Goal: Task Accomplishment & Management: Manage account settings

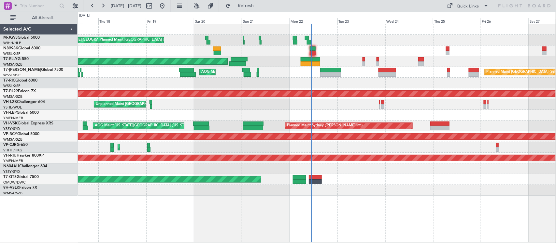
click at [376, 146] on div "Planned Maint [GEOGRAPHIC_DATA] ([GEOGRAPHIC_DATA] Intl) Planned Maint [GEOGRAP…" at bounding box center [317, 147] width 478 height 11
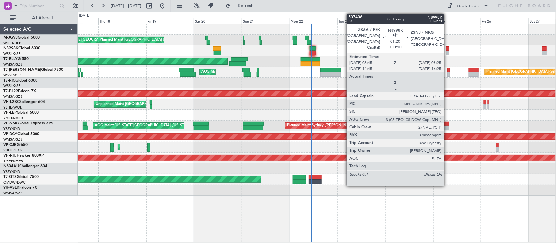
click at [447, 52] on div at bounding box center [448, 53] width 4 height 5
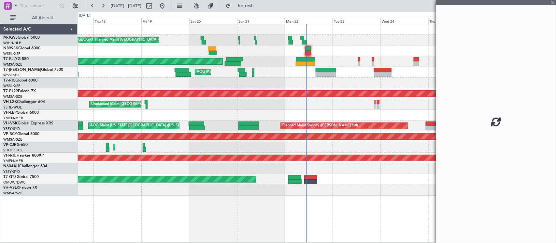
click at [312, 148] on div "Planned Maint [GEOGRAPHIC_DATA] ([GEOGRAPHIC_DATA] Intl) Planned Maint [GEOGRAP…" at bounding box center [317, 147] width 478 height 11
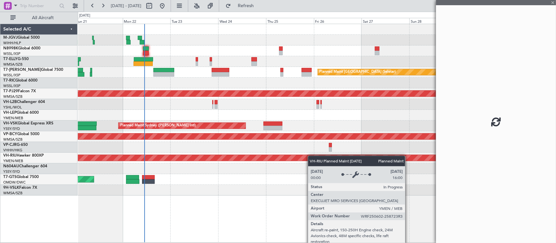
click at [287, 157] on div "[PERSON_NAME][GEOGRAPHIC_DATA] ([PERSON_NAME] Intl) [PERSON_NAME] Jakarta (Hali…" at bounding box center [317, 110] width 478 height 172
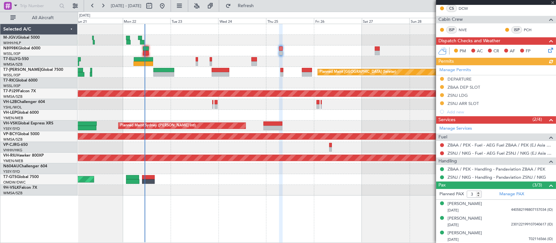
scroll to position [164, 0]
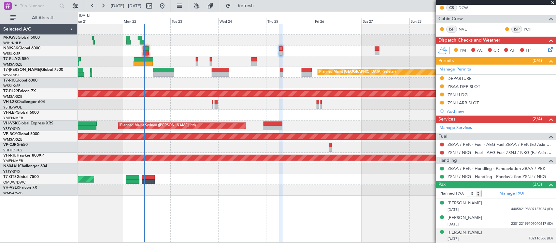
click at [478, 233] on div "[PERSON_NAME]" at bounding box center [464, 233] width 35 height 7
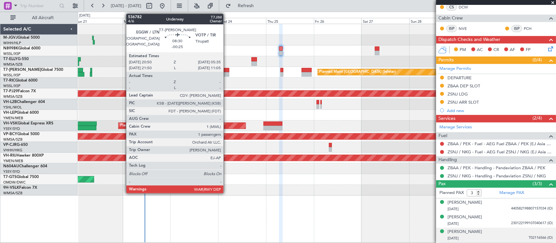
click at [227, 75] on div at bounding box center [221, 74] width 18 height 5
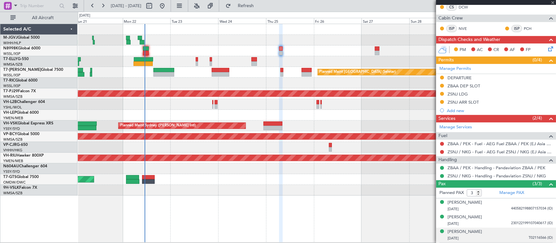
type input "-00:25"
type input "1"
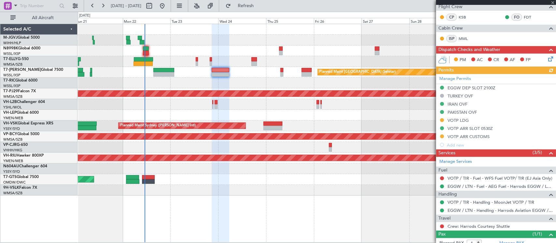
scroll to position [135, 0]
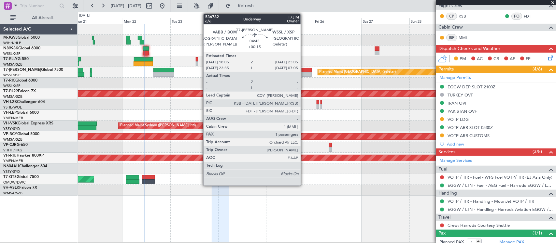
click at [304, 75] on div at bounding box center [306, 74] width 10 height 5
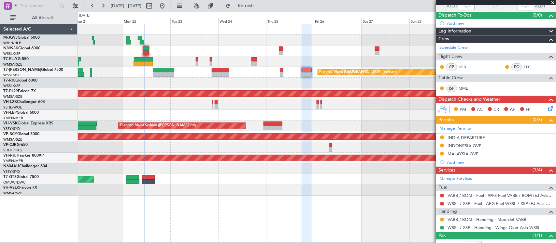
scroll to position [74, 0]
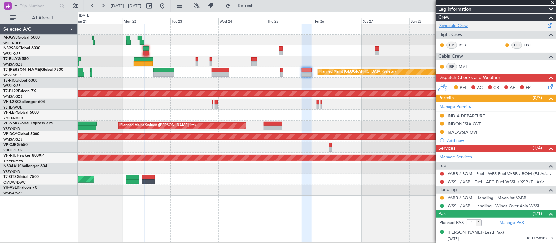
click at [455, 24] on link "Schedule Crew" at bounding box center [453, 26] width 28 height 7
click at [107, 109] on div "[PERSON_NAME][GEOGRAPHIC_DATA] ([PERSON_NAME] Intl) [PERSON_NAME] Jakarta (Hali…" at bounding box center [317, 110] width 478 height 172
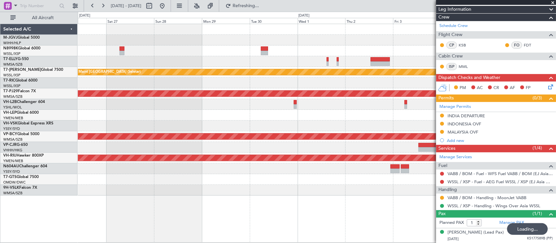
click at [82, 71] on div "Planned Maint [GEOGRAPHIC_DATA] (Seletar) Planned Maint [GEOGRAPHIC_DATA] (Sult…" at bounding box center [317, 110] width 478 height 172
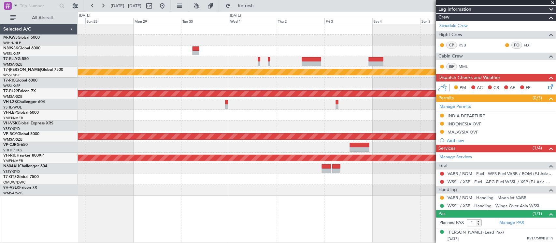
click at [231, 111] on div "Planned Maint [GEOGRAPHIC_DATA] (Seletar) Planned Maint [GEOGRAPHIC_DATA] (Sult…" at bounding box center [317, 110] width 478 height 172
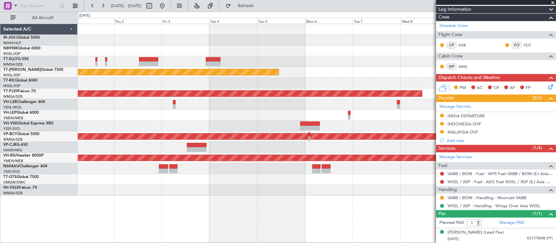
click at [266, 111] on div "Planned Maint [GEOGRAPHIC_DATA] (Seletar) Planned Maint [GEOGRAPHIC_DATA] (Sult…" at bounding box center [317, 110] width 478 height 172
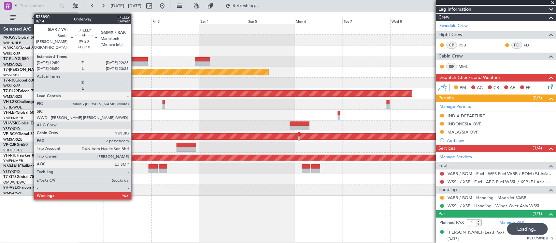
click at [134, 62] on div at bounding box center [138, 64] width 19 height 5
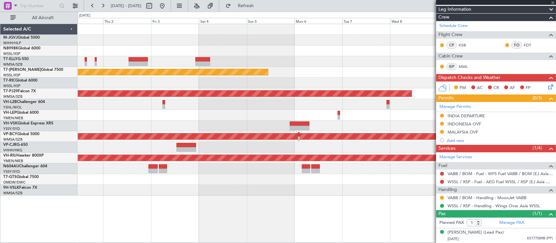
type input "+00:10"
type input "2"
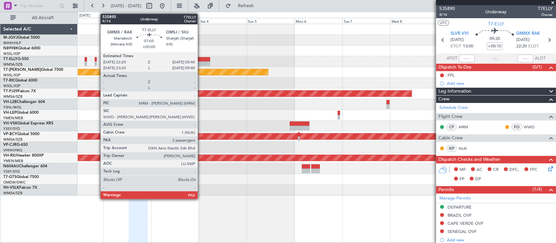
click at [201, 59] on div at bounding box center [202, 59] width 15 height 5
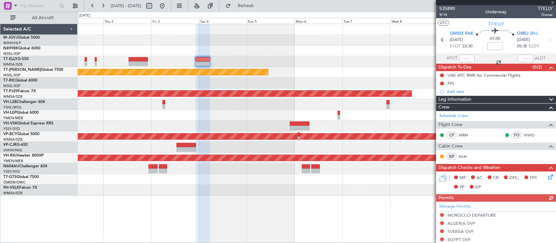
scroll to position [142, 0]
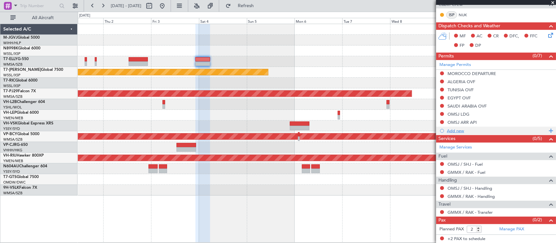
click at [462, 131] on div "Add new" at bounding box center [497, 131] width 100 height 6
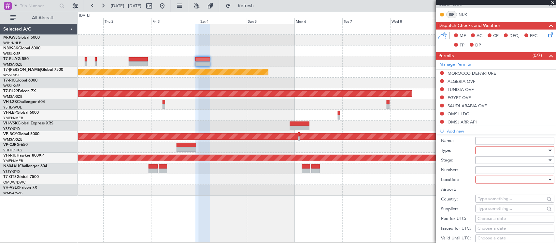
click at [493, 152] on div at bounding box center [512, 151] width 69 height 10
click at [497, 162] on div at bounding box center [512, 161] width 69 height 10
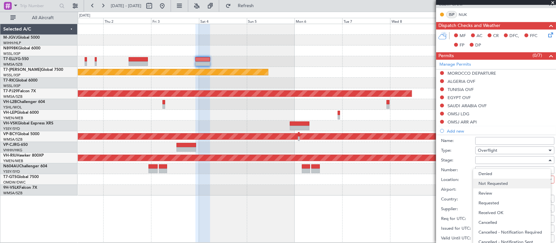
click at [498, 185] on span "Not Requested" at bounding box center [511, 184] width 67 height 10
click at [501, 181] on div at bounding box center [512, 180] width 69 height 10
click at [491, 235] on span "Enroute" at bounding box center [511, 233] width 67 height 10
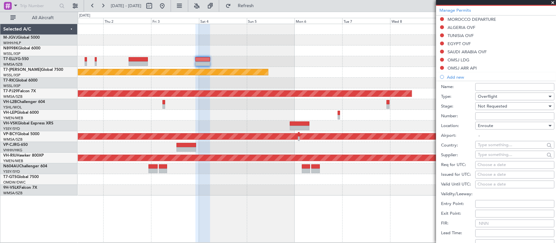
scroll to position [210, 0]
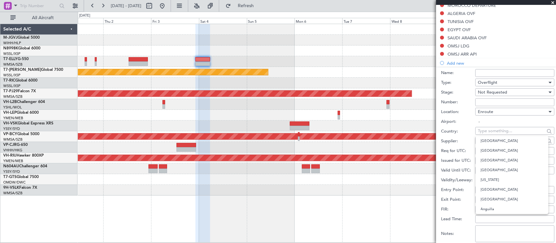
click at [496, 132] on input "text" at bounding box center [511, 131] width 67 height 10
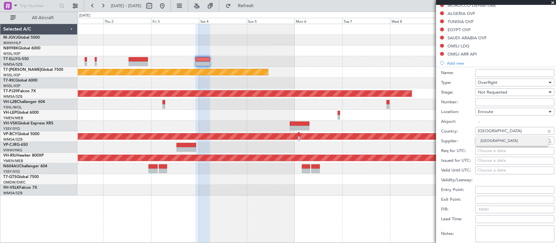
click at [497, 141] on span "[GEOGRAPHIC_DATA]" at bounding box center [511, 141] width 63 height 10
type input "[GEOGRAPHIC_DATA]"
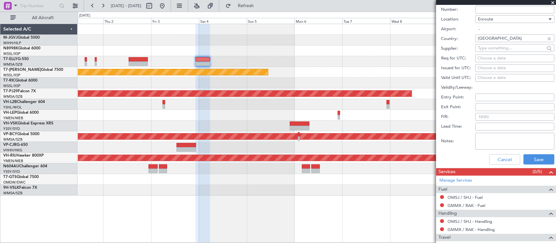
scroll to position [337, 0]
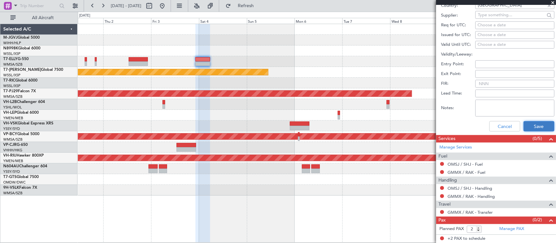
click at [539, 126] on button "Save" at bounding box center [538, 126] width 31 height 10
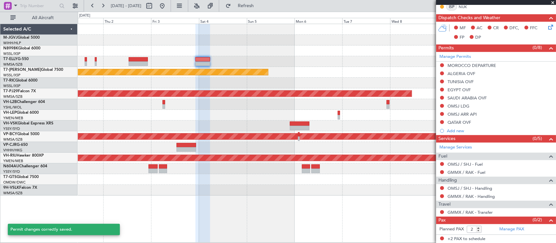
scroll to position [150, 0]
click at [483, 123] on div "QATAR OVF" at bounding box center [496, 123] width 120 height 8
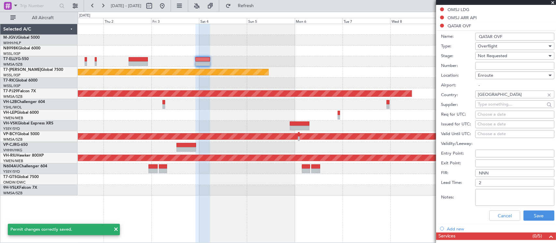
scroll to position [209, 0]
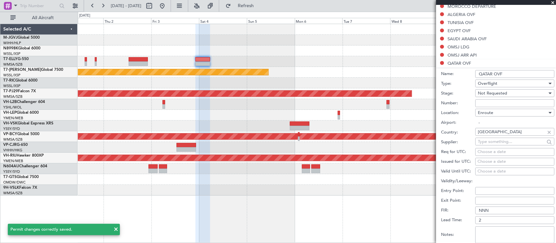
click at [514, 75] on input "QATAR OVF" at bounding box center [514, 74] width 79 height 8
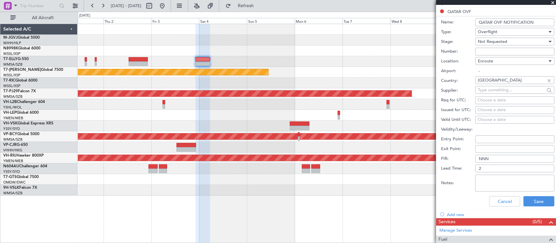
scroll to position [277, 0]
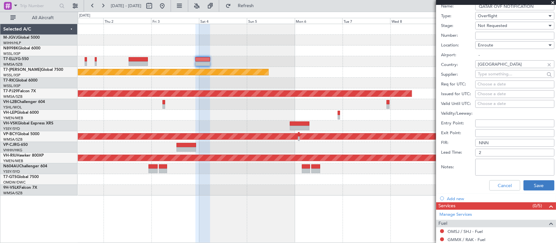
type input "QATAR OVF NOTIFICATION"
click at [526, 185] on button "Save" at bounding box center [538, 186] width 31 height 10
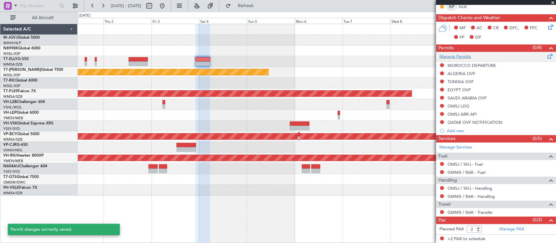
scroll to position [83, 0]
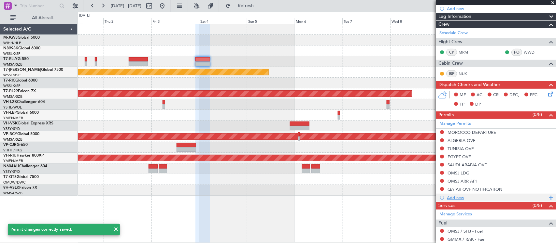
click at [455, 201] on div "Add new" at bounding box center [496, 198] width 120 height 8
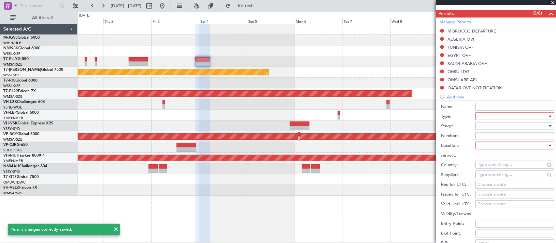
scroll to position [219, 0]
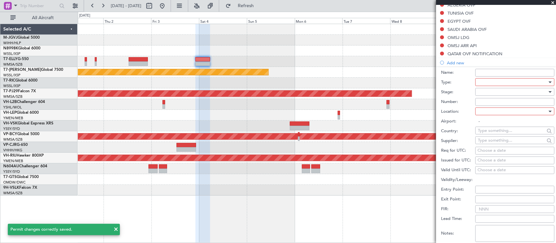
click at [507, 82] on div at bounding box center [512, 82] width 69 height 10
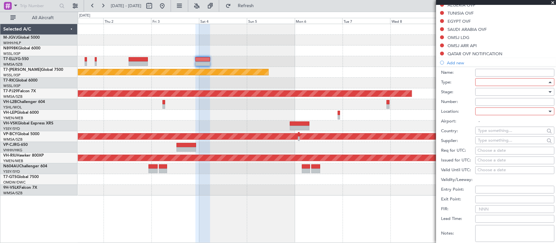
scroll to position [158, 0]
click at [506, 92] on div at bounding box center [512, 92] width 69 height 10
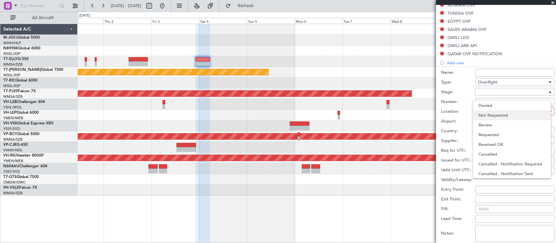
click at [510, 116] on span "Not Requested" at bounding box center [511, 116] width 67 height 10
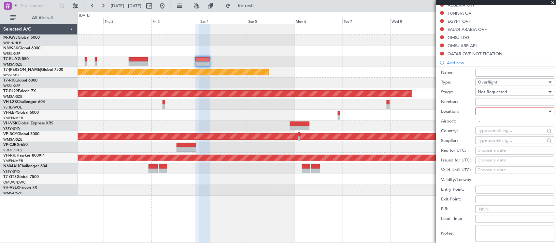
click at [510, 111] on div at bounding box center [512, 112] width 69 height 10
click at [504, 164] on span "Enroute" at bounding box center [511, 165] width 67 height 10
click at [503, 133] on input "text" at bounding box center [511, 131] width 67 height 10
type input "N"
click at [511, 139] on span "[GEOGRAPHIC_DATA]" at bounding box center [511, 141] width 63 height 10
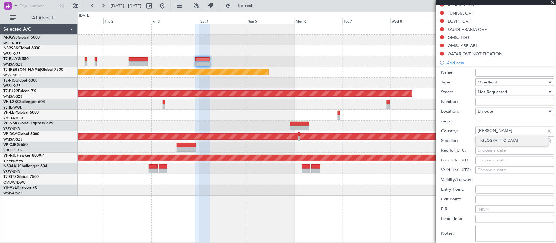
type input "[GEOGRAPHIC_DATA]"
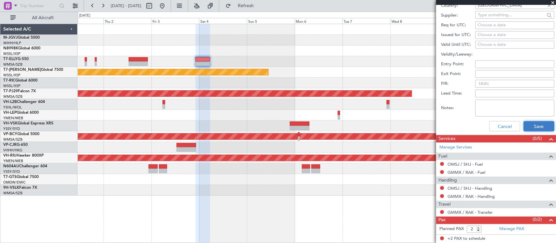
click at [530, 129] on button "Save" at bounding box center [538, 126] width 31 height 10
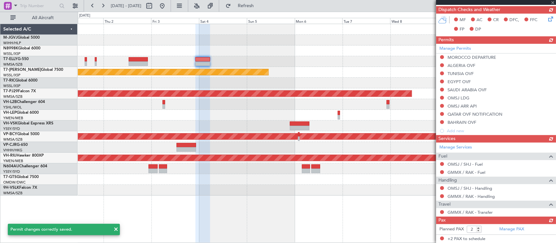
scroll to position [157, 0]
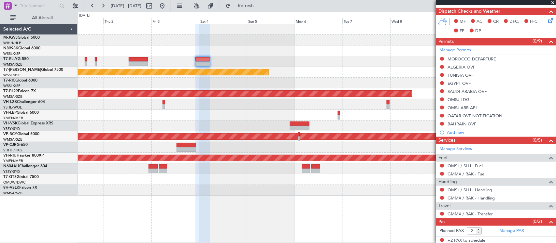
click at [422, 109] on div at bounding box center [317, 104] width 478 height 11
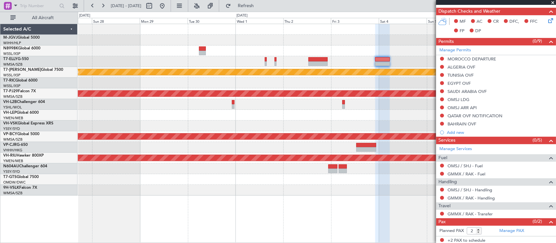
click at [346, 124] on div at bounding box center [317, 126] width 478 height 11
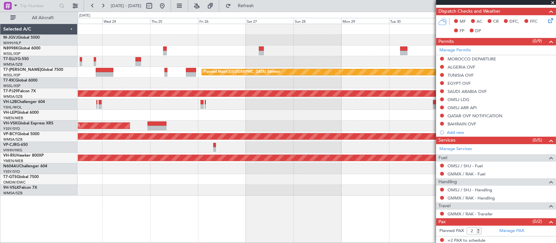
click at [142, 72] on div "Planned Maint [GEOGRAPHIC_DATA] (Seletar) Planned Maint [GEOGRAPHIC_DATA] (Sult…" at bounding box center [278, 128] width 556 height 232
click at [320, 85] on div "Planned Maint [GEOGRAPHIC_DATA] (Seletar) Planned Maint [GEOGRAPHIC_DATA] (Sult…" at bounding box center [317, 110] width 478 height 172
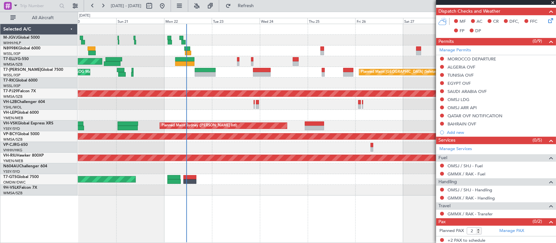
click at [88, 98] on div "Planned Maint [GEOGRAPHIC_DATA] (Seletar) [PERSON_NAME] Jakarta (Halim Intl) [P…" at bounding box center [317, 110] width 478 height 172
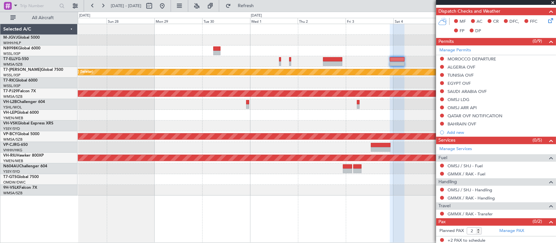
click at [251, 116] on div at bounding box center [317, 115] width 478 height 11
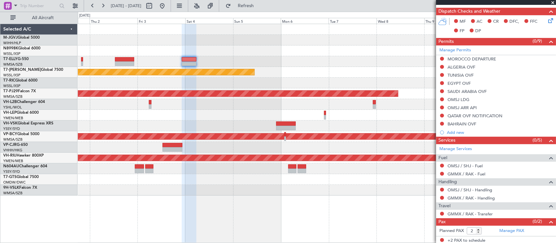
click at [117, 114] on div "Planned Maint [GEOGRAPHIC_DATA] (Seletar) Planned Maint [GEOGRAPHIC_DATA] (Sult…" at bounding box center [317, 110] width 478 height 172
click at [381, 129] on div at bounding box center [317, 126] width 478 height 11
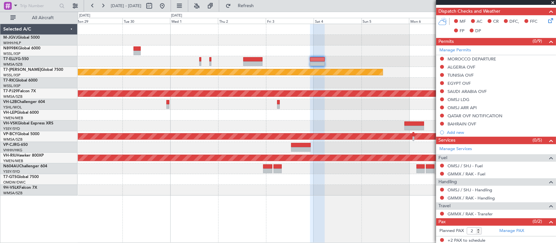
click at [274, 217] on div "Planned Maint [GEOGRAPHIC_DATA] (Seletar) Planned Maint [GEOGRAPHIC_DATA] (Sult…" at bounding box center [317, 134] width 478 height 220
click at [213, 98] on div "Planned Maint [GEOGRAPHIC_DATA] (Sultan [PERSON_NAME] [PERSON_NAME] - Subang)" at bounding box center [317, 94] width 478 height 11
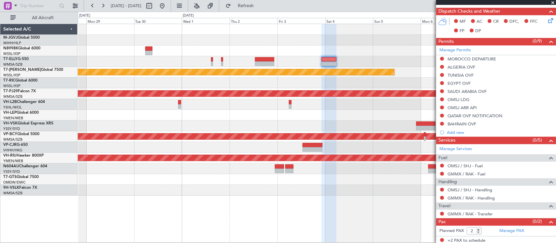
click at [271, 118] on div at bounding box center [317, 115] width 478 height 11
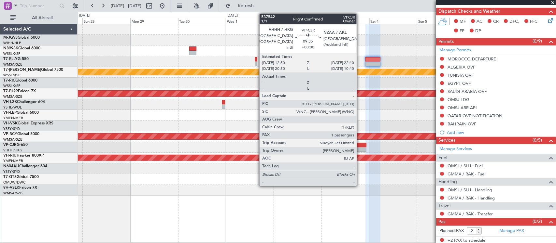
click at [360, 150] on div at bounding box center [356, 149] width 20 height 5
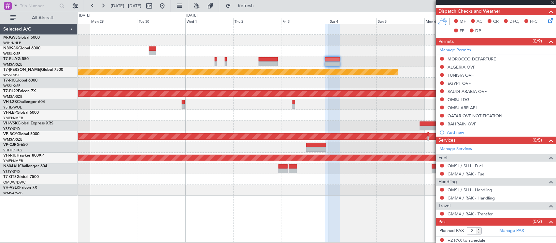
click at [328, 164] on div at bounding box center [317, 169] width 478 height 11
type input "1"
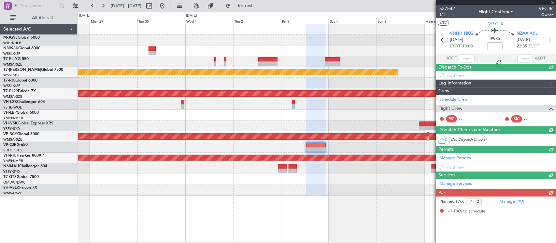
scroll to position [0, 0]
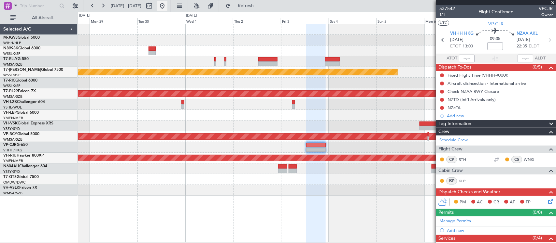
click at [167, 7] on button at bounding box center [162, 6] width 10 height 10
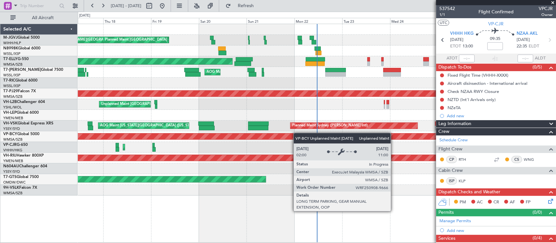
click at [246, 137] on div "[PERSON_NAME][GEOGRAPHIC_DATA] ([PERSON_NAME] Intl) [PERSON_NAME] Jakarta (Hali…" at bounding box center [317, 110] width 478 height 172
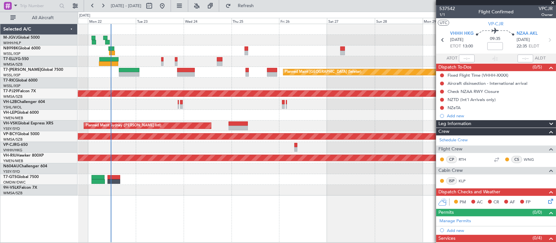
click at [148, 118] on div at bounding box center [317, 115] width 478 height 11
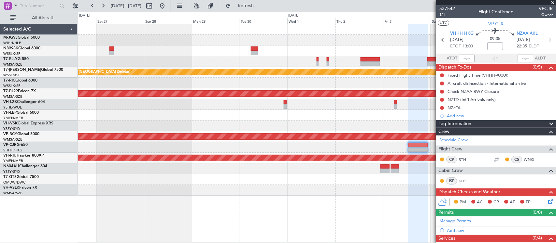
click at [259, 122] on div "Planned Maint [GEOGRAPHIC_DATA] (Seletar) Planned Maint [GEOGRAPHIC_DATA] (Sult…" at bounding box center [317, 110] width 478 height 172
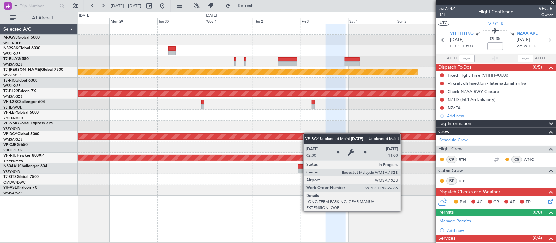
click at [47, 122] on div "Planned Maint [GEOGRAPHIC_DATA] (Seletar) Planned Maint [GEOGRAPHIC_DATA] (Sult…" at bounding box center [278, 128] width 556 height 232
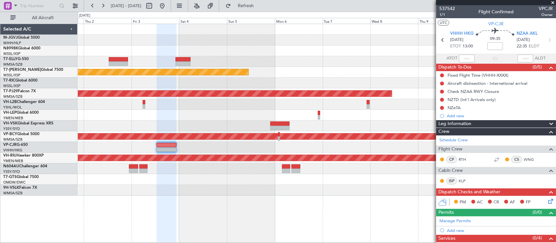
click at [124, 119] on div at bounding box center [317, 115] width 478 height 11
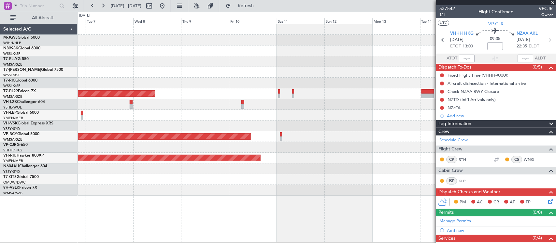
click at [155, 122] on div "Planned Maint [GEOGRAPHIC_DATA] (Seletar) Planned Maint [GEOGRAPHIC_DATA] (Sult…" at bounding box center [317, 110] width 478 height 172
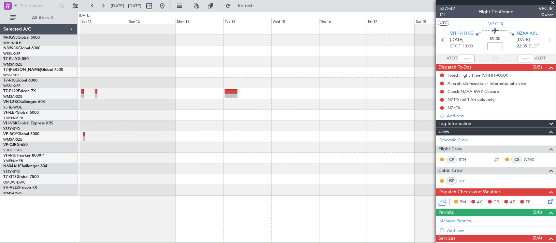
click at [118, 116] on div "Unplanned Maint [GEOGRAPHIC_DATA] (Sultan [PERSON_NAME] [PERSON_NAME] - Subang)…" at bounding box center [317, 110] width 478 height 172
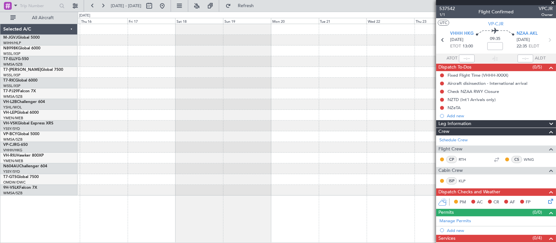
click at [104, 111] on div at bounding box center [317, 115] width 478 height 11
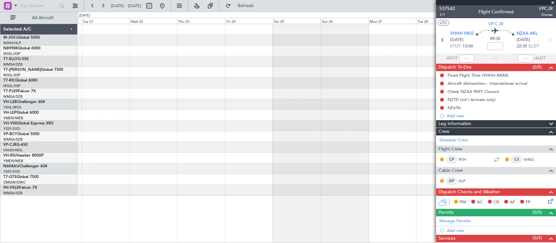
click at [231, 125] on div at bounding box center [317, 126] width 478 height 11
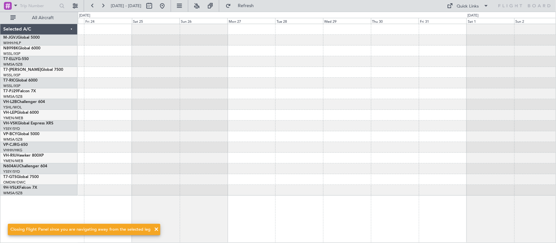
click at [311, 119] on div at bounding box center [317, 115] width 478 height 11
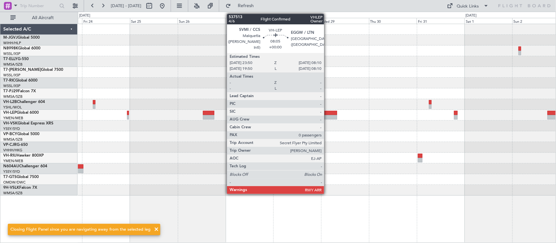
click at [327, 118] on div at bounding box center [328, 117] width 17 height 5
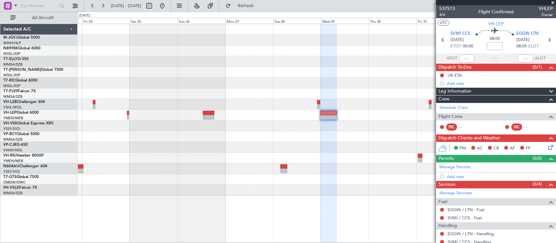
click at [496, 48] on input at bounding box center [495, 46] width 16 height 8
type input "+01:00"
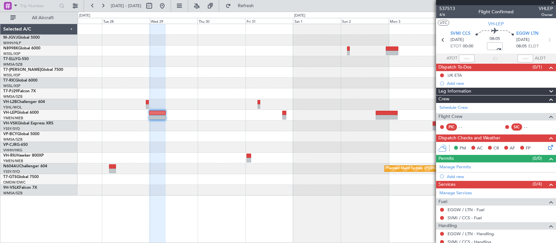
click at [163, 153] on div "Planned Maint Sydney ([PERSON_NAME] Intl)" at bounding box center [317, 110] width 478 height 172
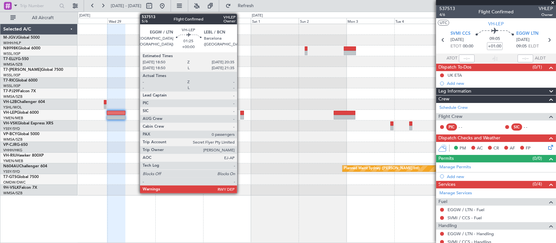
click at [240, 115] on div at bounding box center [242, 113] width 4 height 5
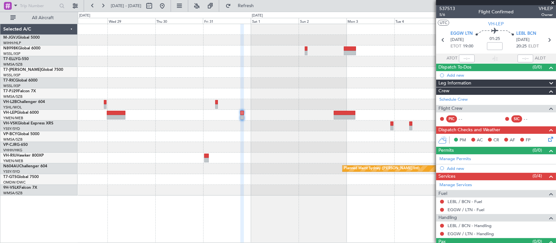
click at [497, 43] on mat-tooltip-component "Flight Time" at bounding box center [493, 50] width 30 height 17
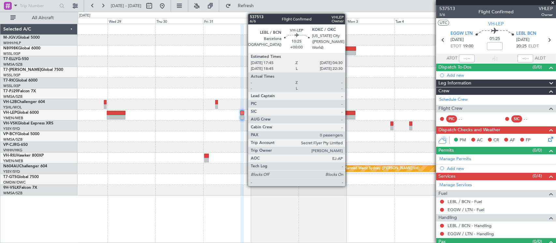
click at [348, 116] on div at bounding box center [344, 117] width 21 height 5
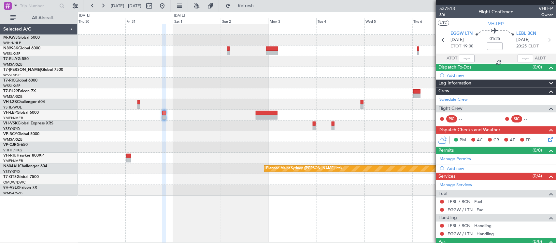
click at [279, 136] on div "Planned Maint Sydney ([PERSON_NAME] Intl)" at bounding box center [317, 110] width 478 height 172
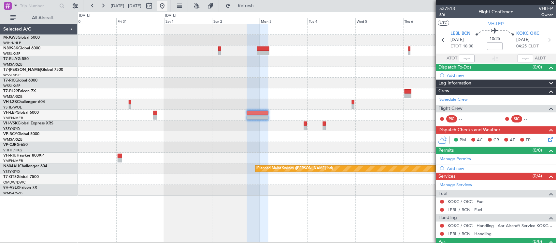
click at [167, 3] on button at bounding box center [162, 6] width 10 height 10
